Goal: Task Accomplishment & Management: Complete application form

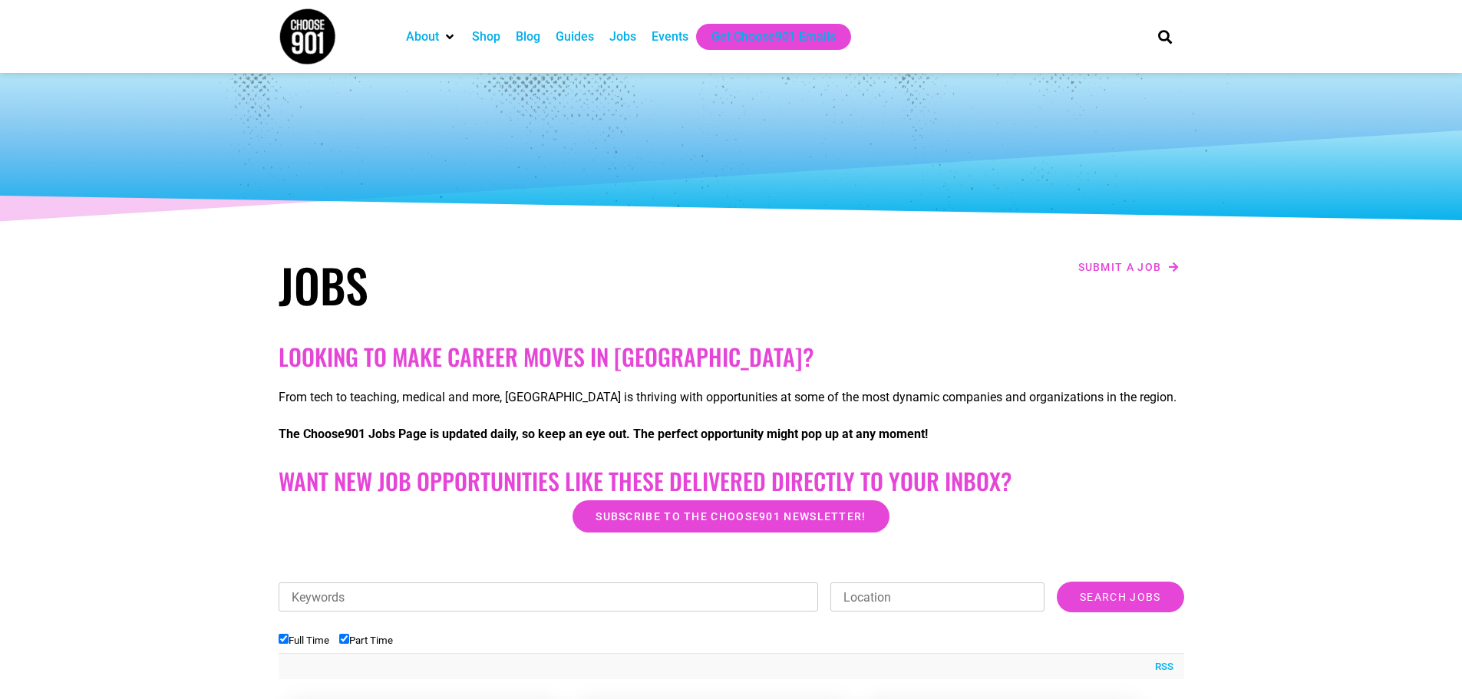
scroll to position [230, 0]
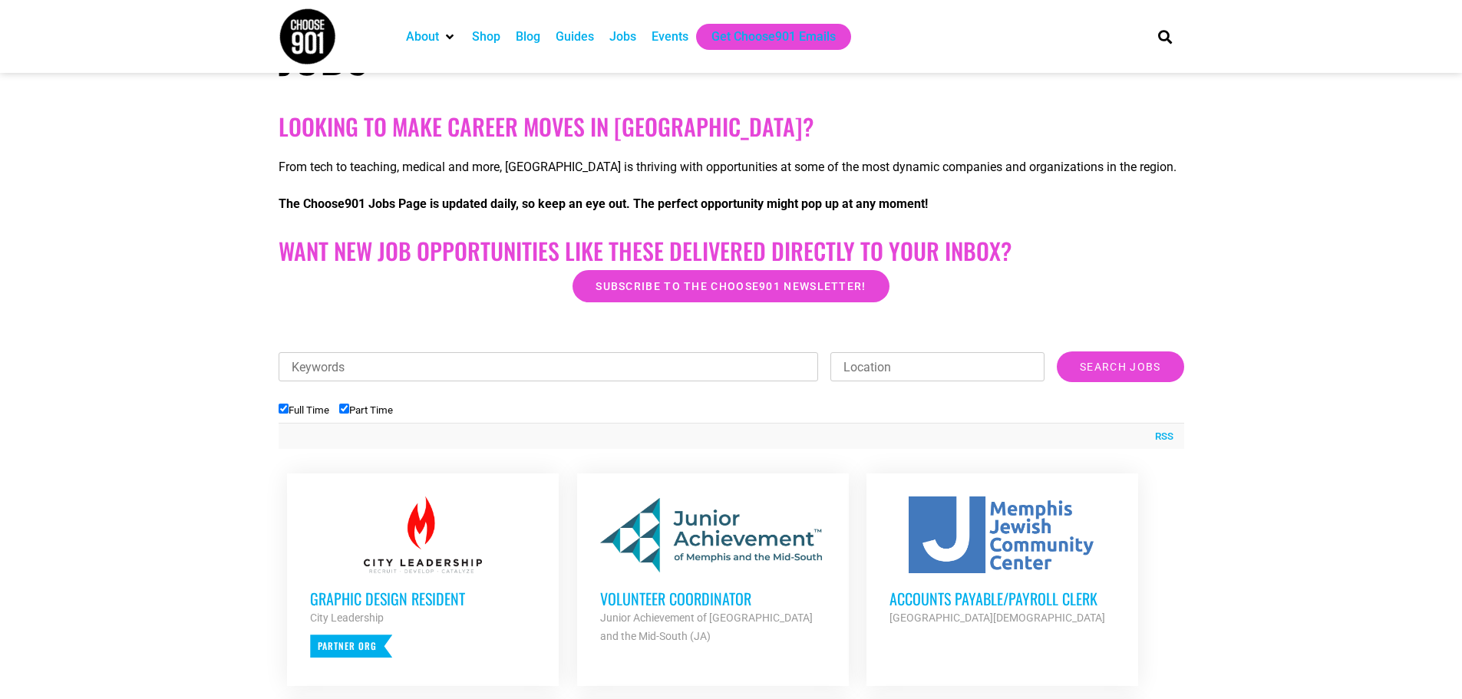
click at [364, 403] on li "Part Time" at bounding box center [371, 409] width 64 height 25
click at [364, 417] on li "Part Time" at bounding box center [371, 409] width 64 height 25
click at [351, 411] on label "Part Time" at bounding box center [366, 410] width 54 height 12
click at [349, 411] on input "Part Time" at bounding box center [344, 409] width 10 height 10
checkbox input "false"
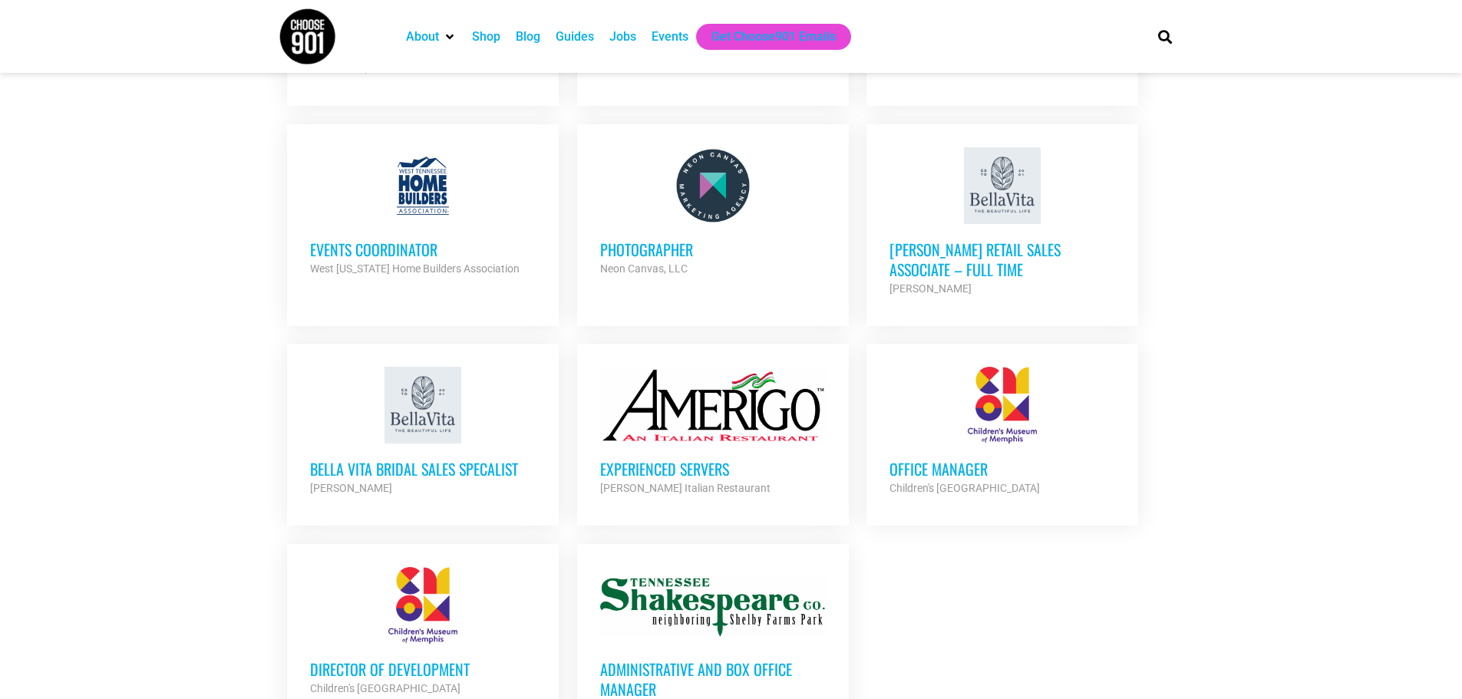
scroll to position [1611, 0]
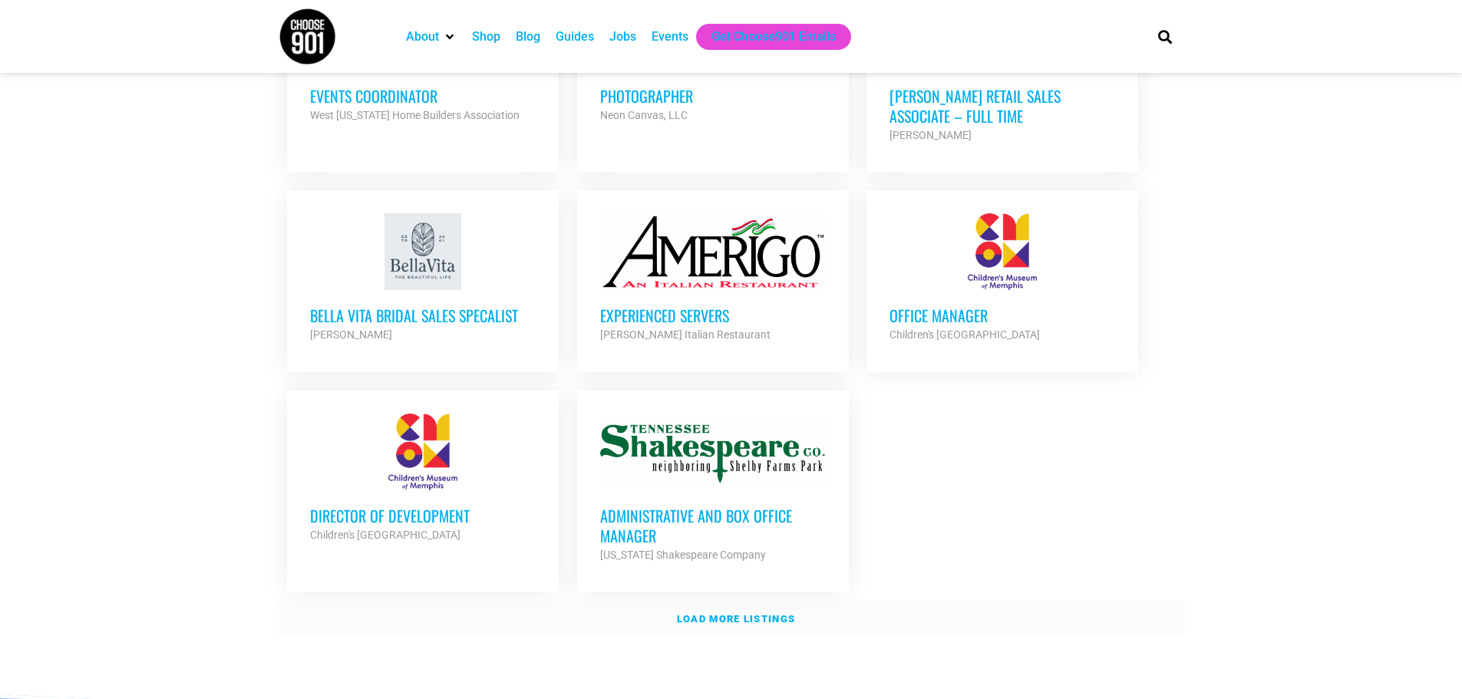
click at [763, 601] on link "Load more listings" at bounding box center [730, 618] width 905 height 35
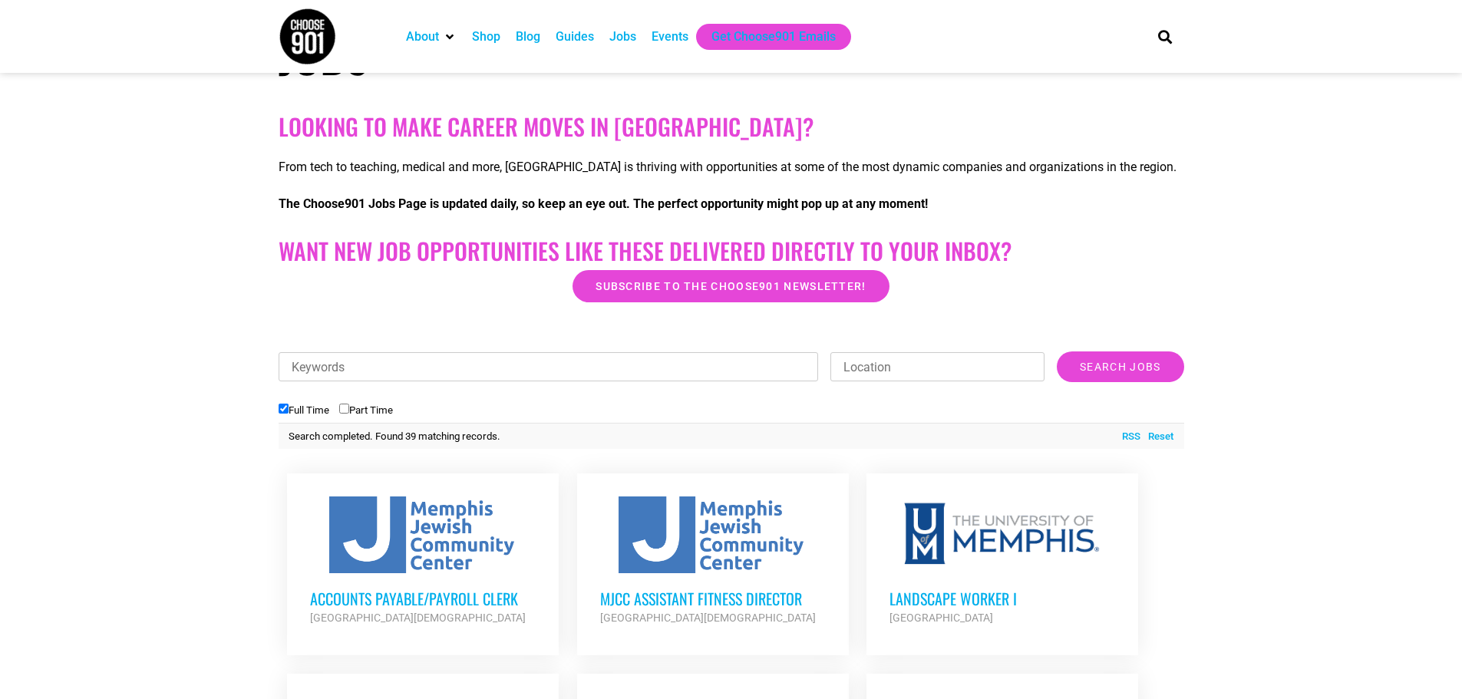
scroll to position [460, 0]
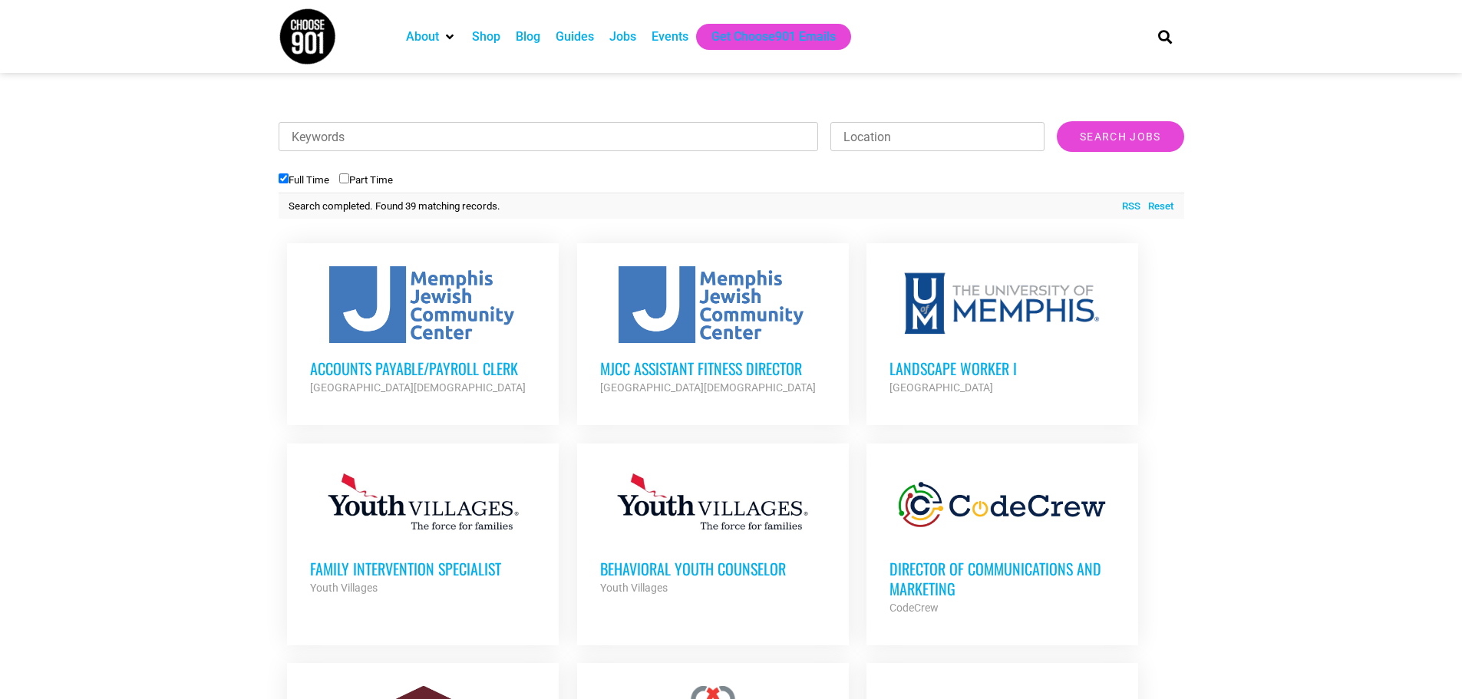
click at [414, 372] on h3 "Accounts Payable/Payroll Clerk" at bounding box center [423, 368] width 226 height 20
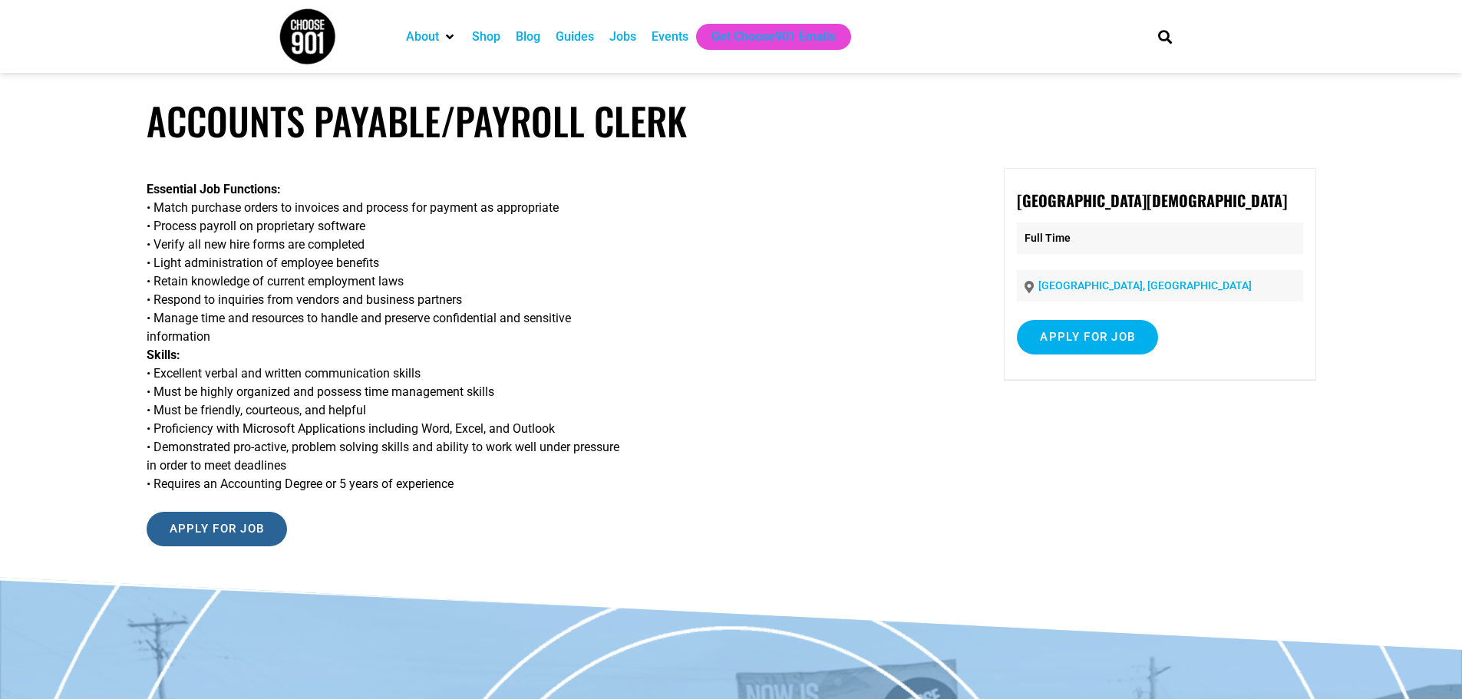
click at [209, 525] on input "Apply for job" at bounding box center [217, 529] width 141 height 35
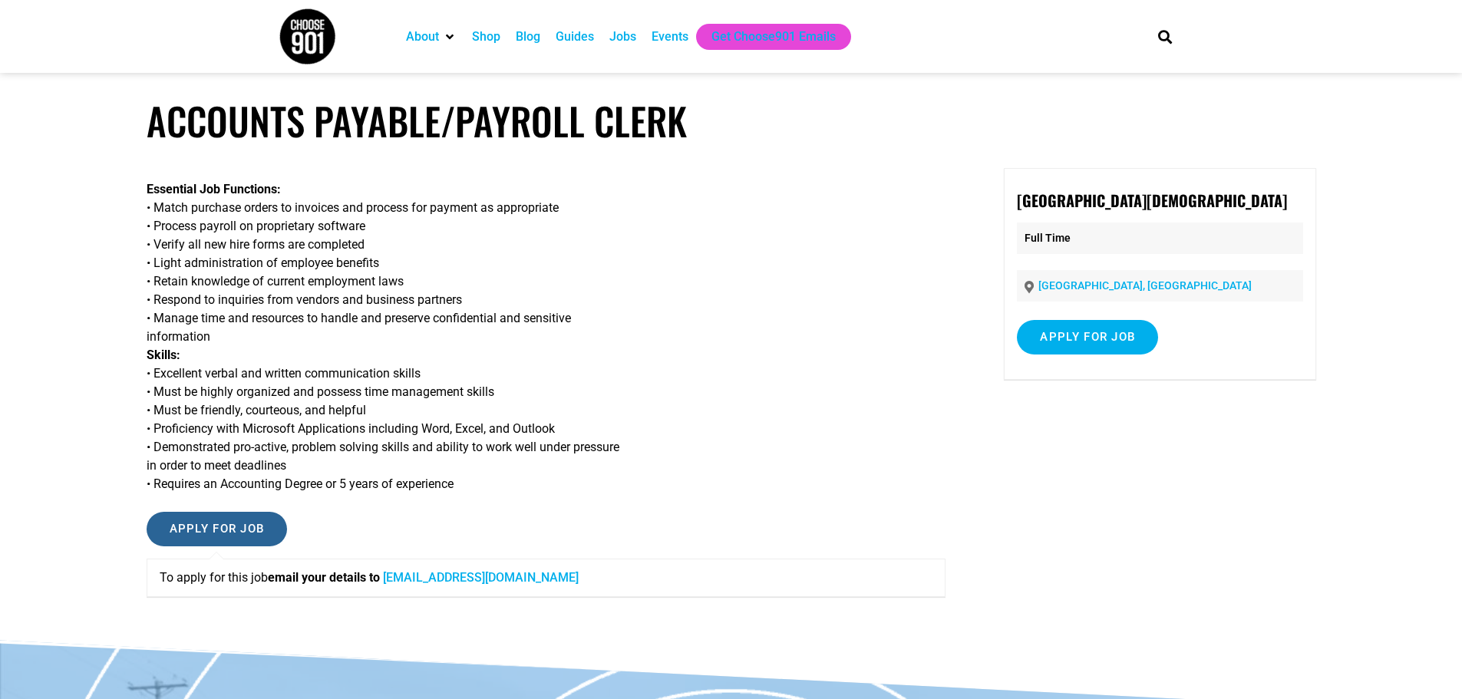
click at [213, 522] on input "Apply for job" at bounding box center [217, 529] width 141 height 35
